Goal: Transaction & Acquisition: Subscribe to service/newsletter

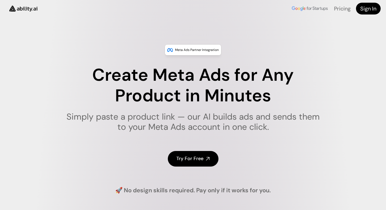
click at [200, 161] on h4 "Try For Free" at bounding box center [189, 158] width 27 height 7
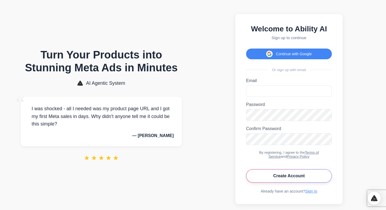
click at [268, 174] on button "Create Account" at bounding box center [289, 175] width 86 height 13
